Goal: Transaction & Acquisition: Book appointment/travel/reservation

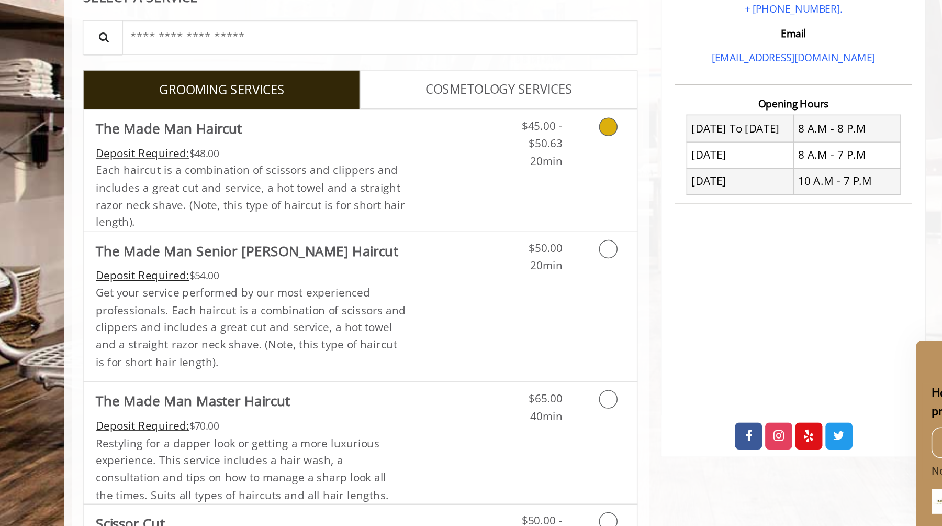
scroll to position [48, 0]
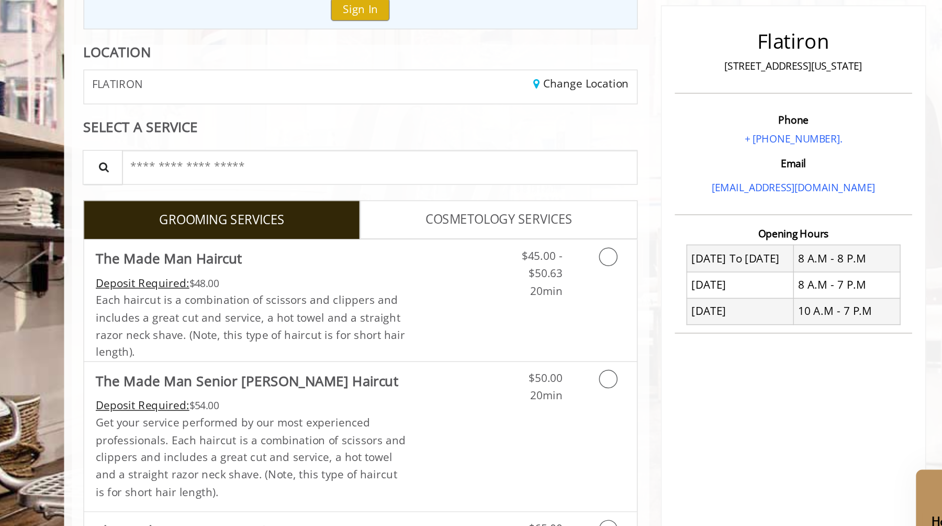
click at [425, 229] on span "COSMETOLOGY SERVICES" at bounding box center [466, 231] width 99 height 14
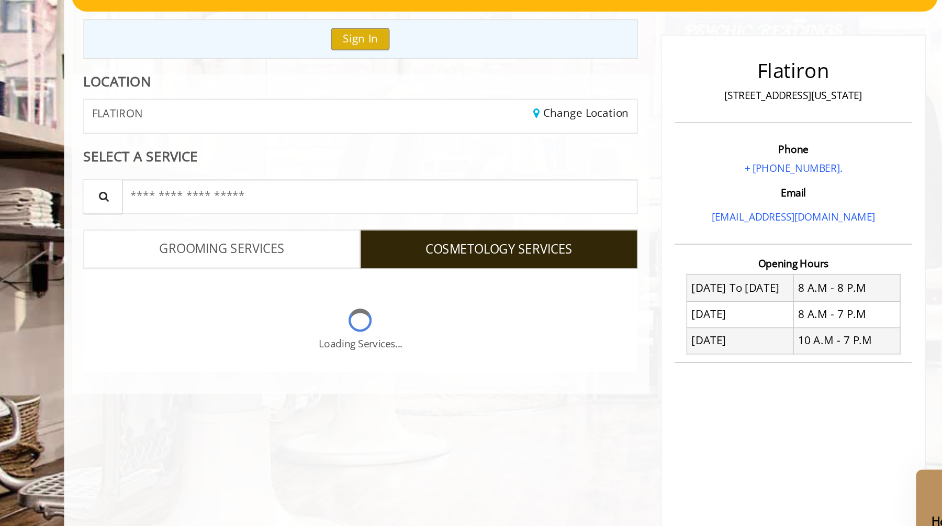
scroll to position [28, 0]
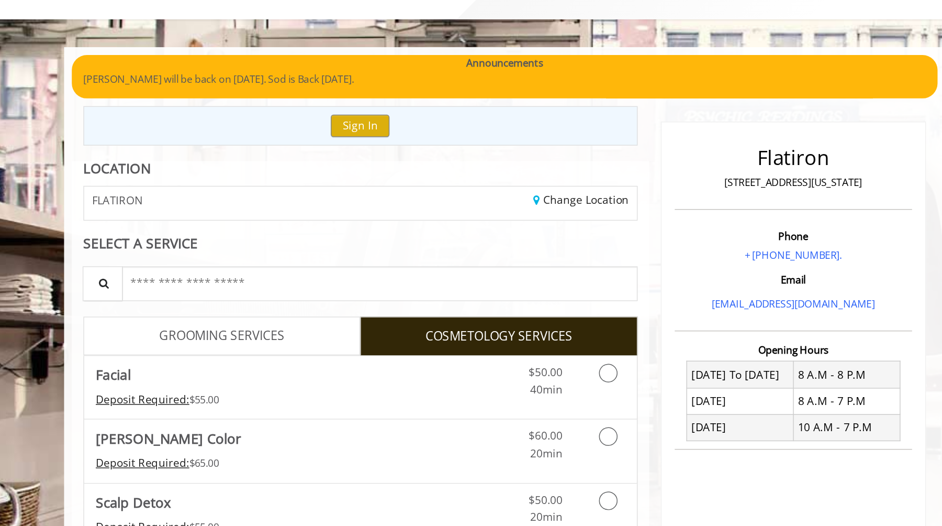
click at [312, 248] on span "GROOMING SERVICES" at bounding box center [279, 251] width 85 height 14
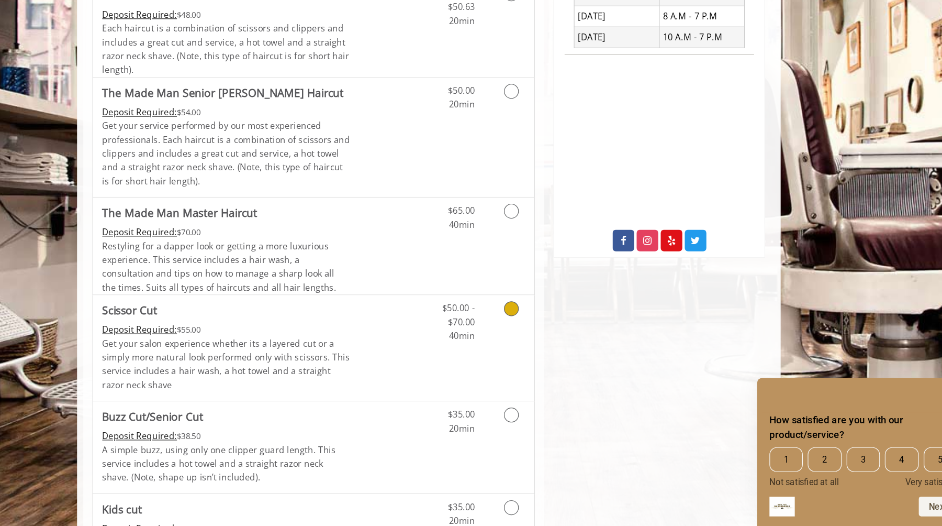
scroll to position [229, 0]
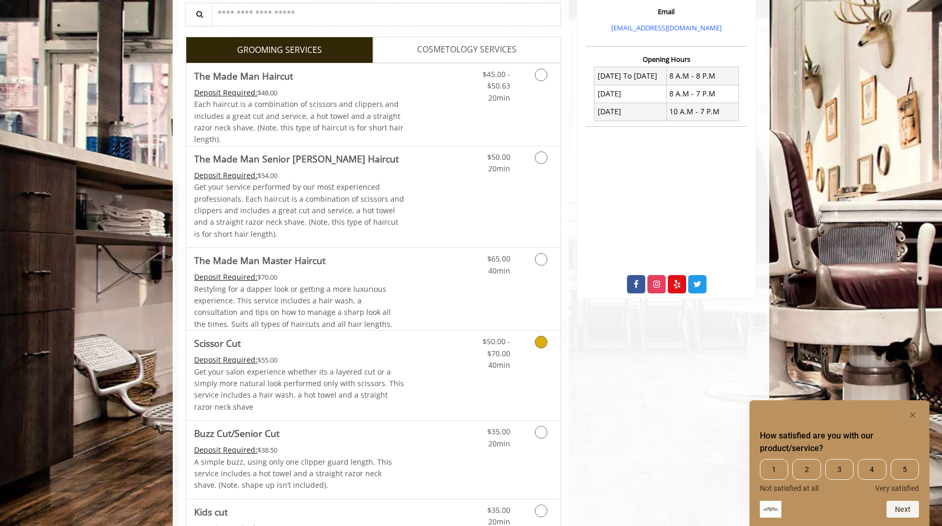
click at [531, 347] on link "Grooming services" at bounding box center [539, 350] width 27 height 40
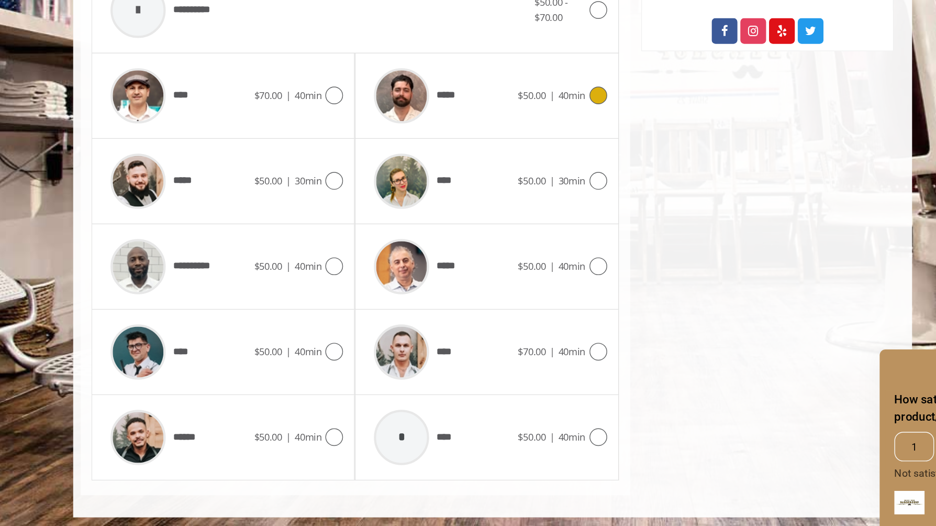
scroll to position [343, 0]
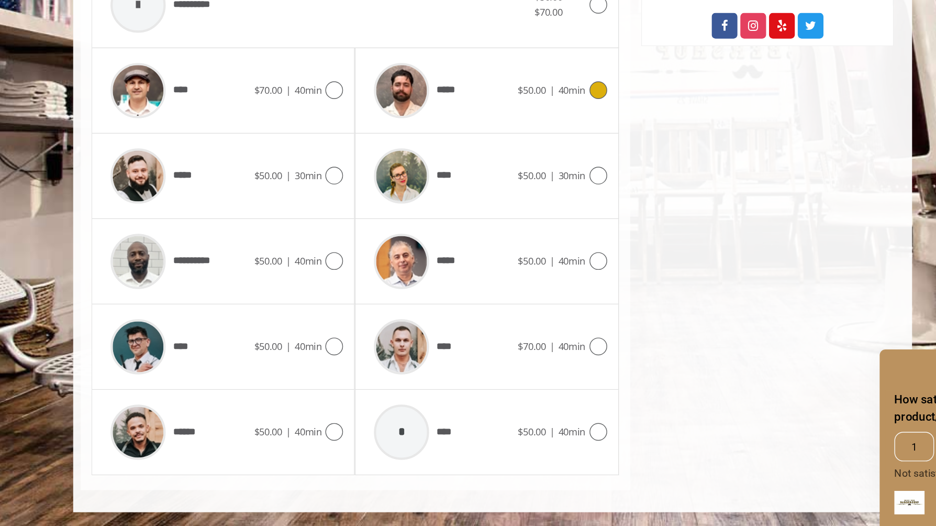
click at [437, 217] on span "*****" at bounding box center [437, 215] width 18 height 11
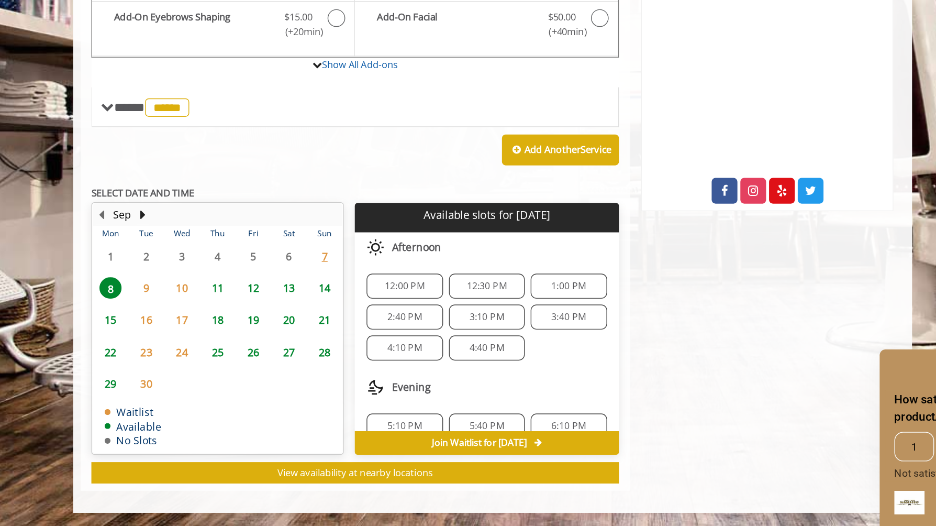
scroll to position [36, 0]
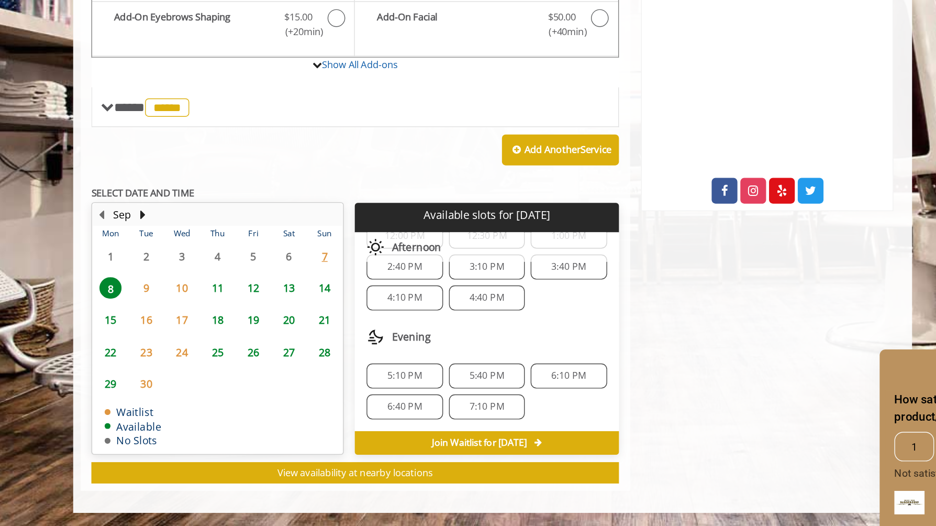
click at [222, 354] on span "9" at bounding box center [222, 356] width 16 height 15
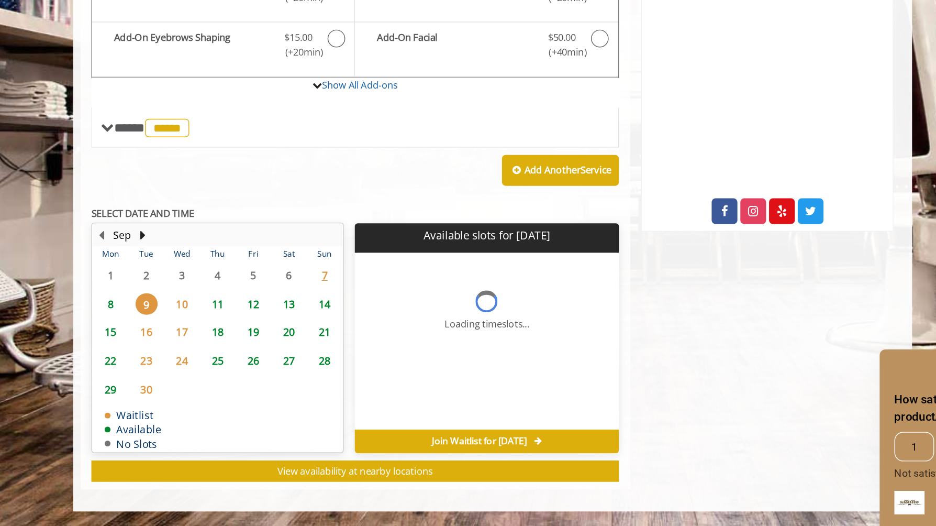
scroll to position [210, 0]
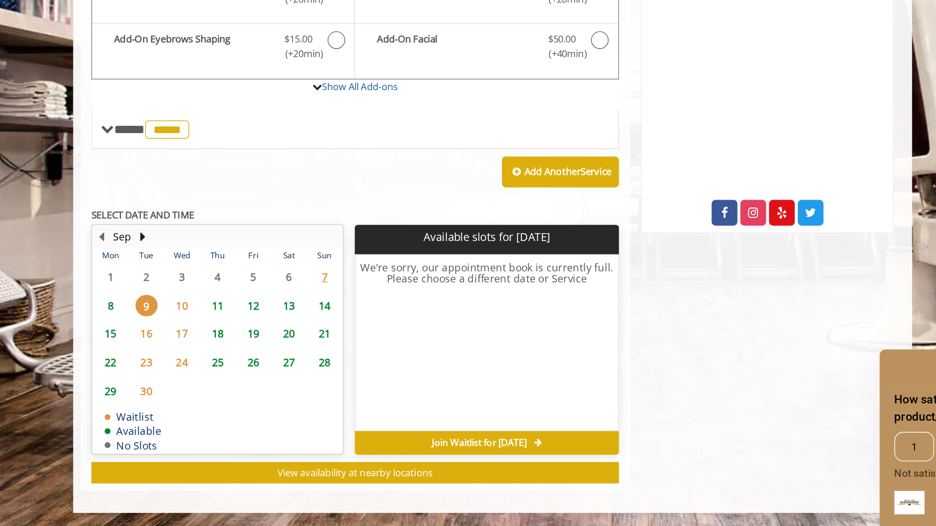
click at [243, 364] on span "10" at bounding box center [247, 368] width 16 height 15
click at [274, 368] on span "11" at bounding box center [273, 368] width 16 height 15
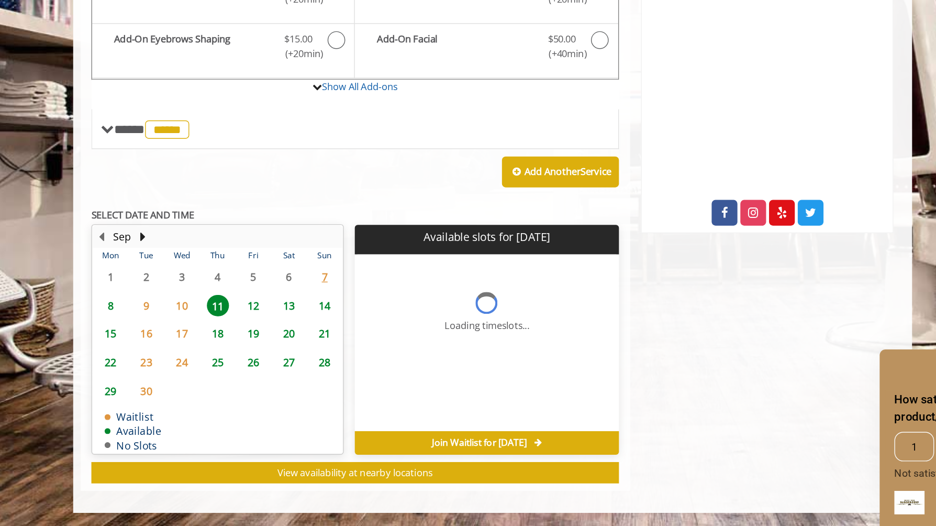
scroll to position [226, 0]
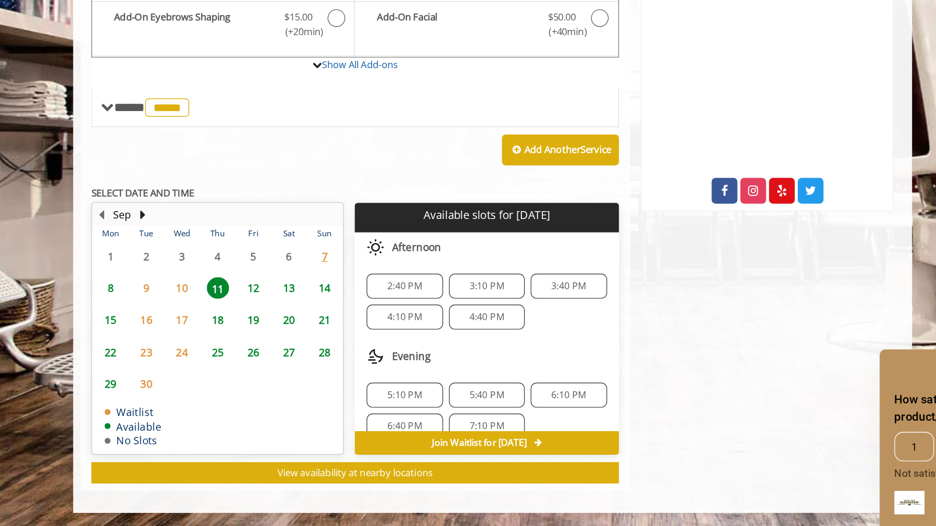
click at [197, 358] on span "8" at bounding box center [196, 356] width 16 height 15
